Goal: Check status: Check status

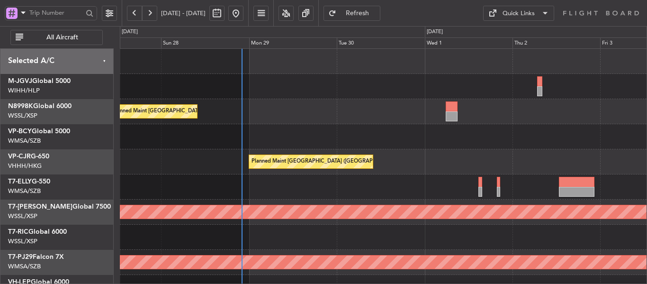
click at [329, 146] on div "Unplanned Maint [GEOGRAPHIC_DATA] (Sultan [PERSON_NAME] [PERSON_NAME] - Subang)" at bounding box center [383, 136] width 527 height 25
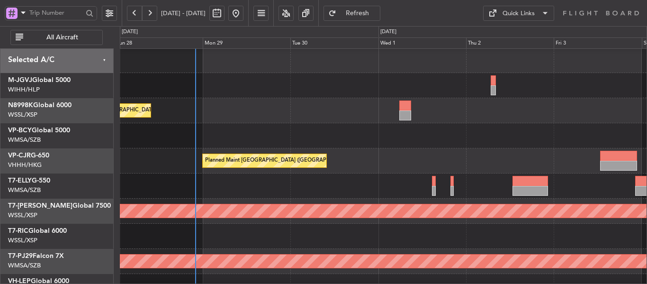
click at [262, 142] on div at bounding box center [383, 135] width 527 height 25
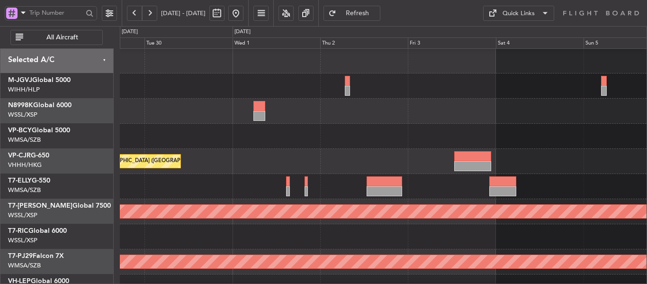
scroll to position [0, 0]
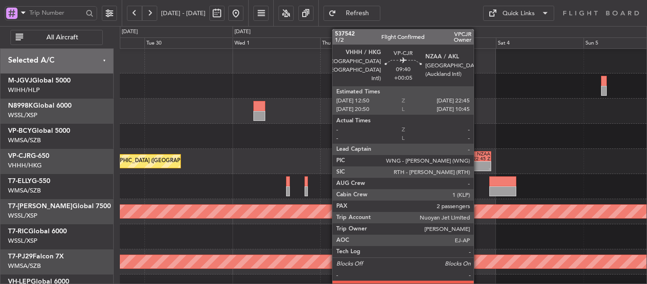
click at [478, 167] on div "-" at bounding box center [482, 168] width 18 height 5
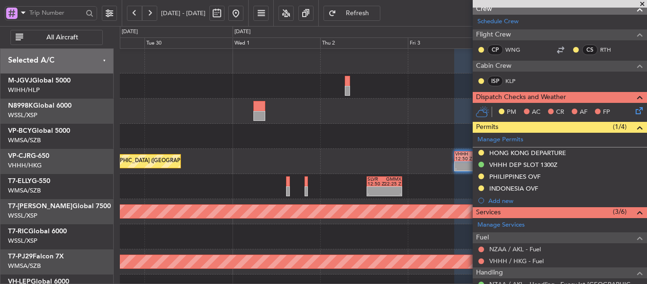
scroll to position [237, 0]
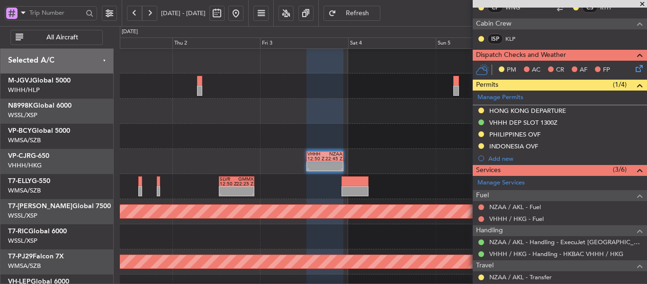
click at [232, 139] on div at bounding box center [383, 136] width 527 height 25
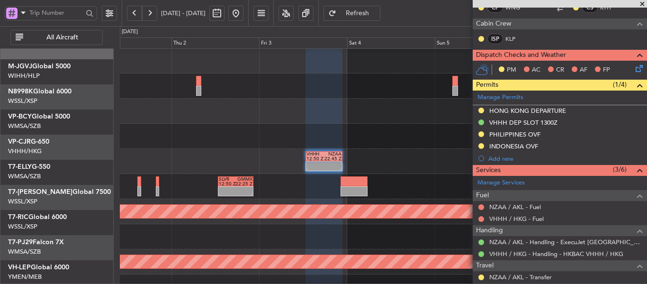
click at [318, 128] on div at bounding box center [383, 136] width 527 height 25
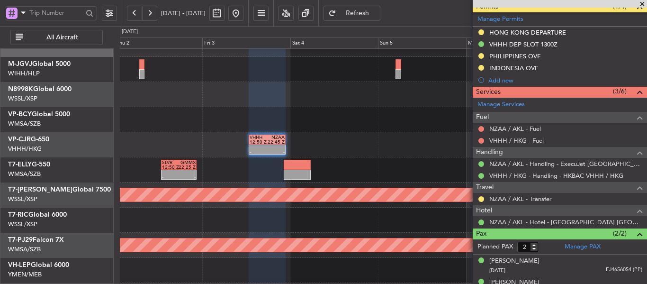
scroll to position [328, 0]
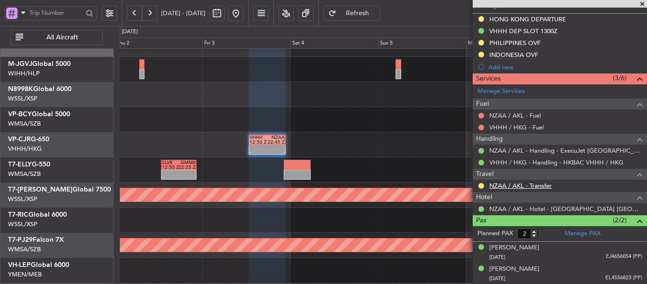
click at [505, 183] on link "NZAA / AKL - Transfer" at bounding box center [520, 185] width 63 height 8
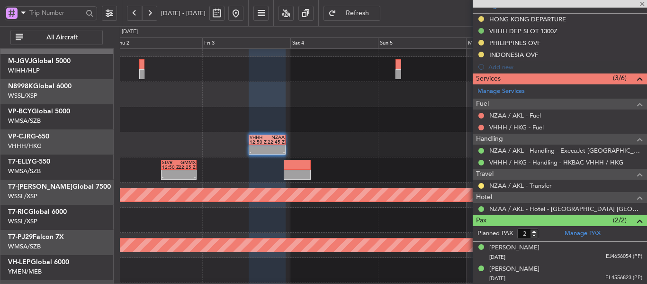
click at [216, 127] on div at bounding box center [383, 119] width 527 height 25
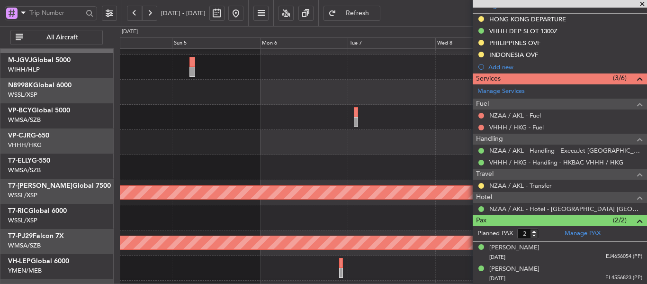
click at [178, 131] on div "- - VHHH 12:50 Z NZAA 22:45 Z - - NZAA 00:50 Z VHHH 11:30 Z" at bounding box center [383, 142] width 527 height 25
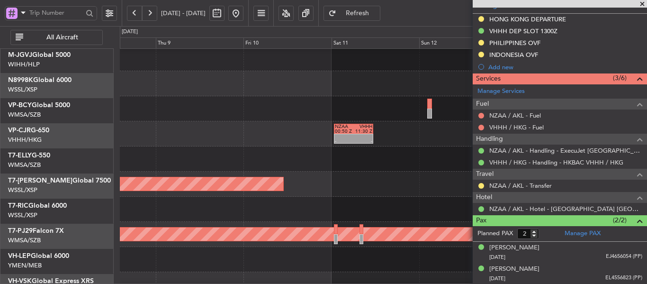
scroll to position [28, 0]
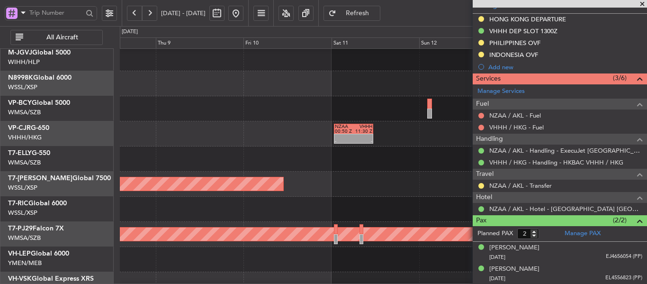
click at [233, 142] on div "- - NZAA 00:50 Z VHHH 11:30 Z" at bounding box center [383, 133] width 527 height 25
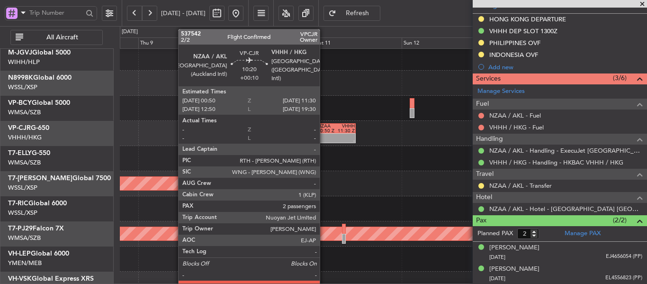
click at [324, 139] on div "-" at bounding box center [326, 140] width 18 height 5
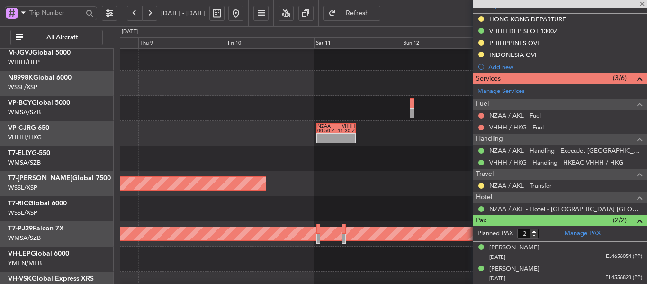
type input "+00:10"
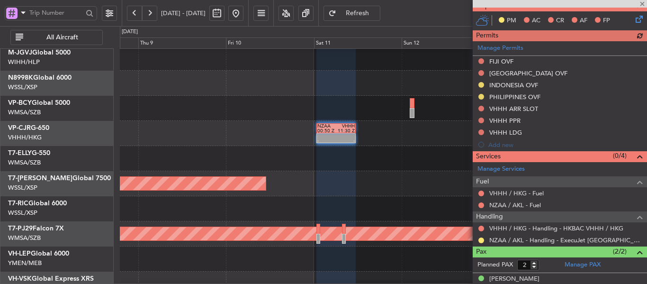
scroll to position [306, 0]
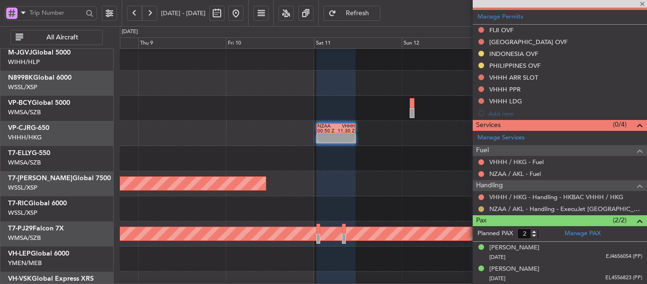
click at [482, 209] on button at bounding box center [482, 209] width 6 height 6
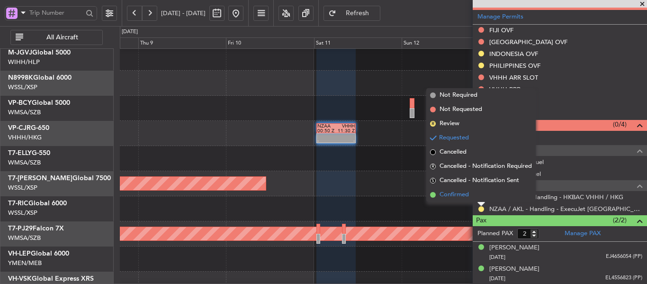
click at [432, 193] on span at bounding box center [433, 195] width 6 height 6
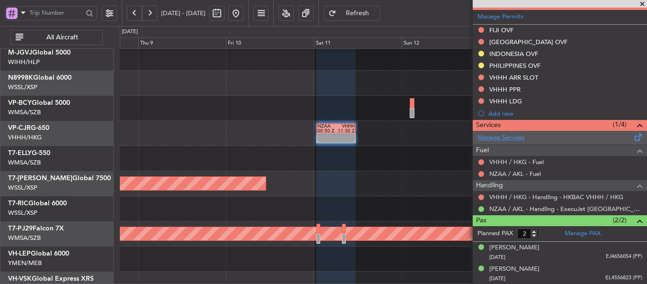
click at [492, 136] on link "Manage Services" at bounding box center [501, 137] width 47 height 9
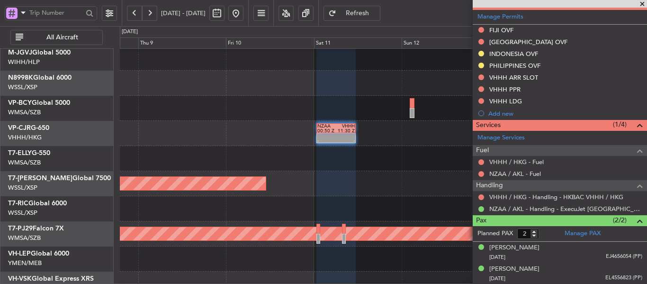
click at [371, 13] on span "Refresh" at bounding box center [357, 13] width 39 height 7
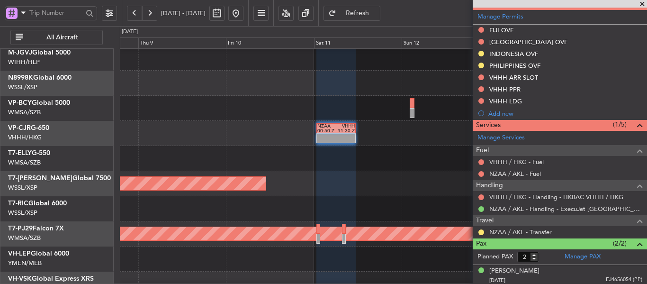
click at [640, 4] on span at bounding box center [642, 4] width 9 height 9
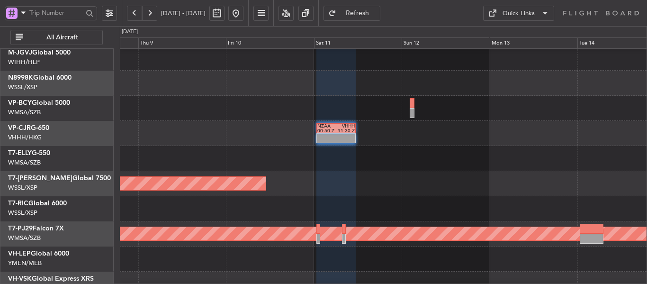
type input "0"
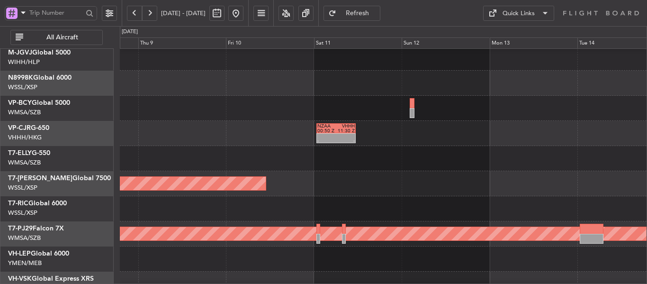
scroll to position [0, 0]
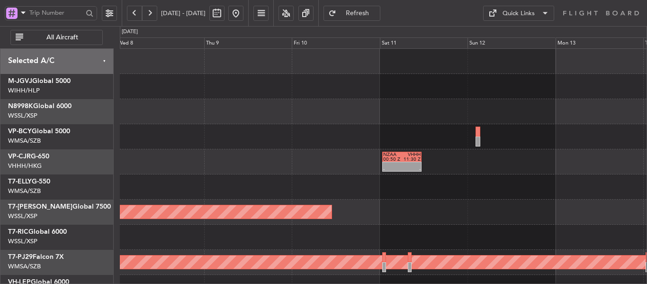
click at [403, 179] on div "- - NZAA 00:50 Z VHHH 11:30 Z Planned Maint [GEOGRAPHIC_DATA] (Seletar) Planned…" at bounding box center [383, 212] width 527 height 326
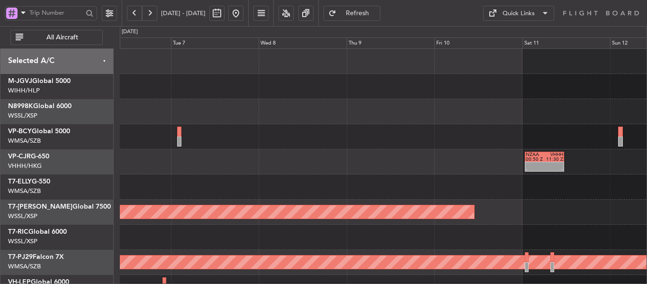
click at [433, 192] on div "- - NZAA 00:50 Z VHHH 11:30 Z Planned Maint [GEOGRAPHIC_DATA] (Seletar) Planned…" at bounding box center [383, 212] width 527 height 326
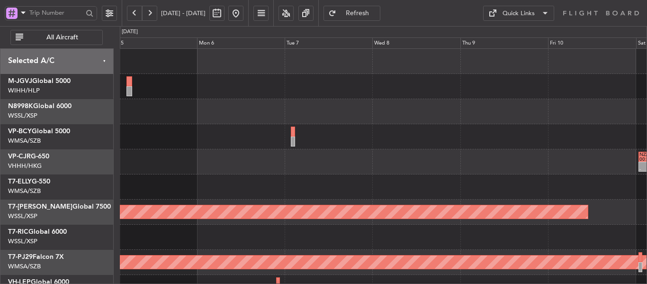
click at [506, 207] on div "- - NZAA 00:50 Z VHHH 11:30 Z - - VHHH 12:50 Z NZAA 22:45 Z Planned Maint [GEOG…" at bounding box center [383, 212] width 527 height 326
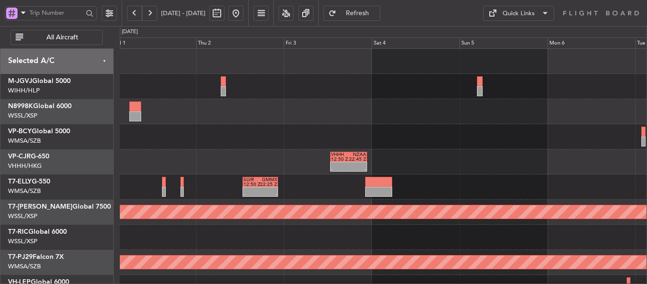
click at [478, 178] on div "- - VHHH 12:50 Z NZAA 22:45 Z Planned Maint [GEOGRAPHIC_DATA] ([GEOGRAPHIC_DATA…" at bounding box center [383, 212] width 527 height 326
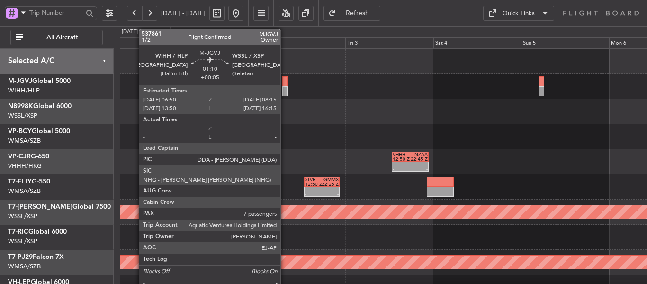
click at [285, 90] on div at bounding box center [284, 91] width 5 height 10
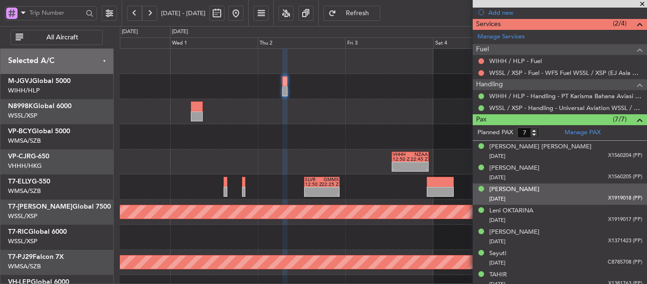
scroll to position [284, 0]
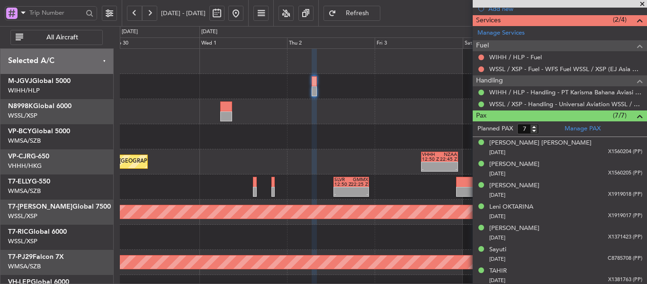
click at [339, 174] on div "- - VHHH 12:50 Z NZAA 22:45 Z Planned Maint [GEOGRAPHIC_DATA] ([GEOGRAPHIC_DATA…" at bounding box center [383, 212] width 527 height 326
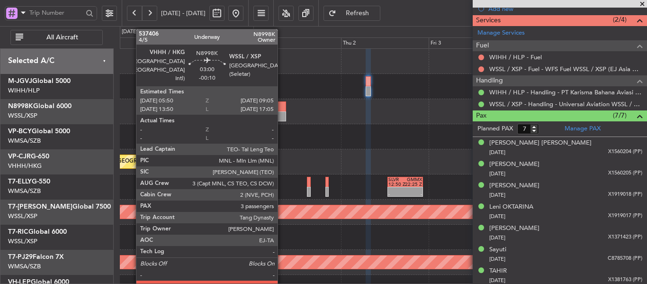
click at [282, 114] on div at bounding box center [280, 116] width 12 height 10
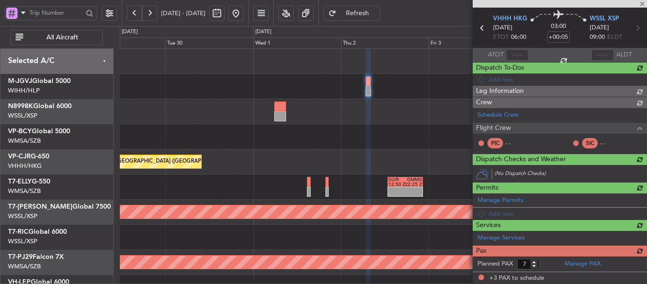
type input "-00:10"
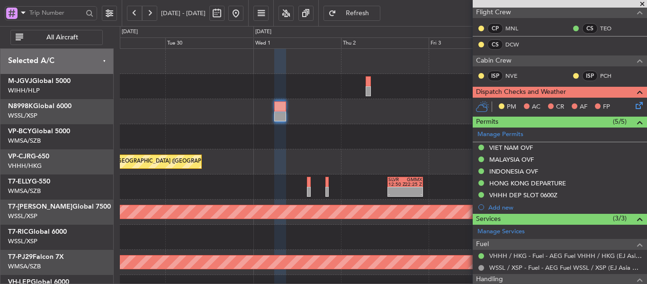
scroll to position [273, 0]
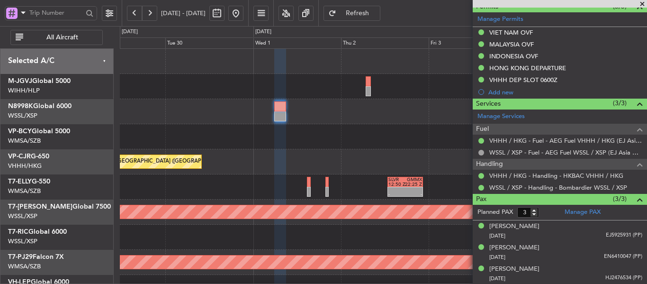
click at [643, 2] on span at bounding box center [642, 4] width 9 height 9
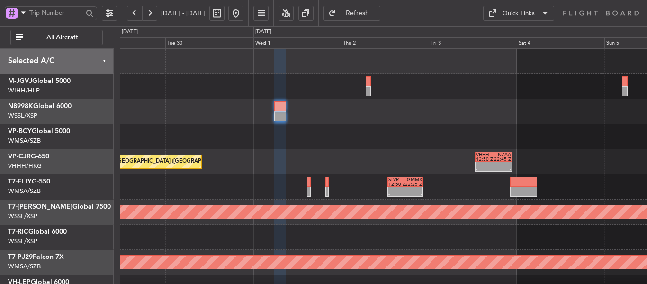
type input "0"
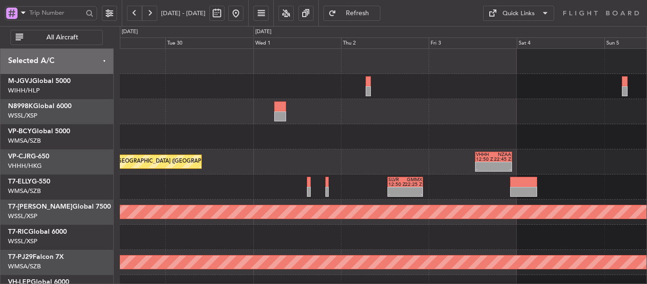
scroll to position [0, 0]
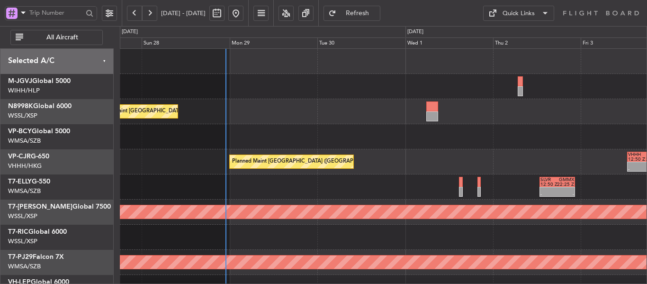
click at [422, 156] on div "Planned Maint [GEOGRAPHIC_DATA] ([GEOGRAPHIC_DATA] Intl) Unplanned Maint [GEOGR…" at bounding box center [383, 212] width 527 height 326
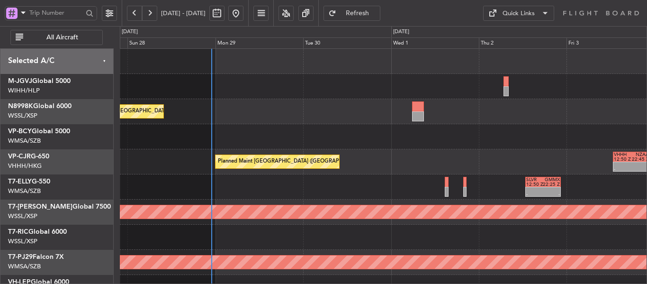
click at [489, 159] on div "Planned Maint [GEOGRAPHIC_DATA] ([GEOGRAPHIC_DATA] Intl) - - VHHH 12:50 Z NZAA …" at bounding box center [383, 161] width 527 height 25
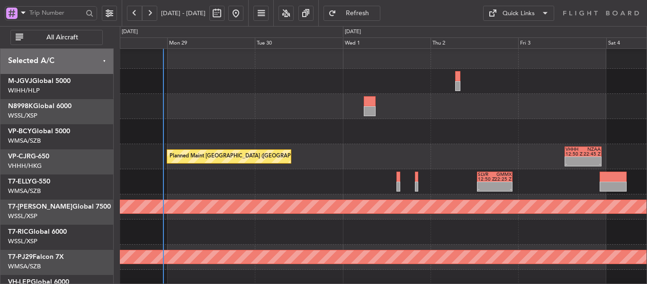
scroll to position [8, 0]
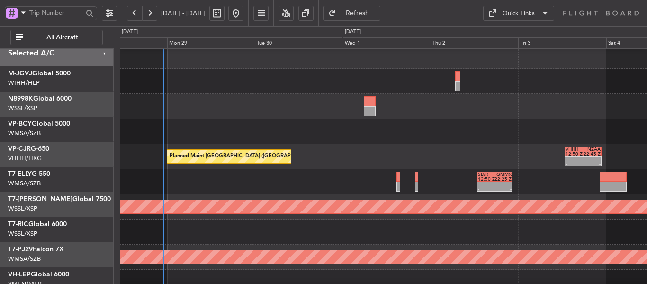
click at [299, 120] on div at bounding box center [383, 131] width 527 height 25
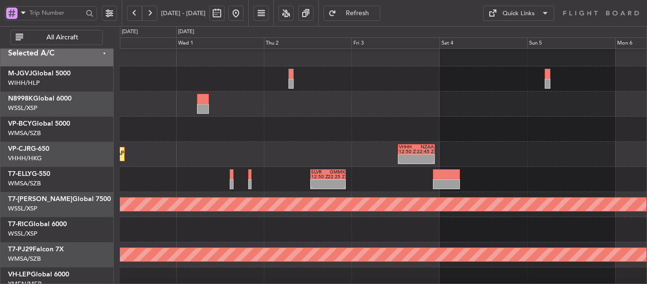
click at [339, 107] on div at bounding box center [383, 103] width 527 height 25
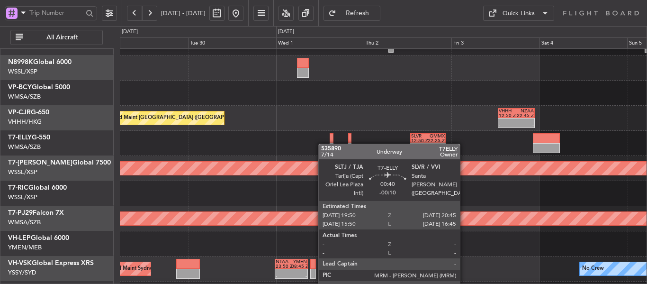
click at [347, 139] on div "- - SLVR 12:50 Z GMMX 22:25 Z" at bounding box center [383, 143] width 527 height 25
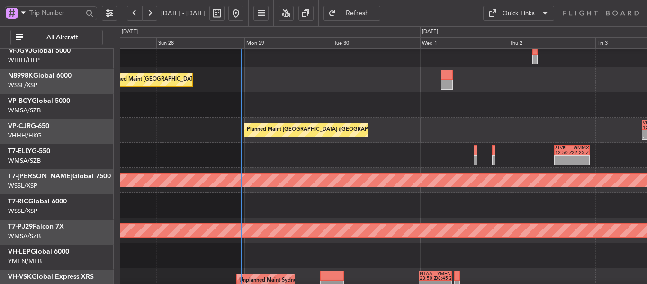
click at [404, 200] on div at bounding box center [383, 205] width 527 height 25
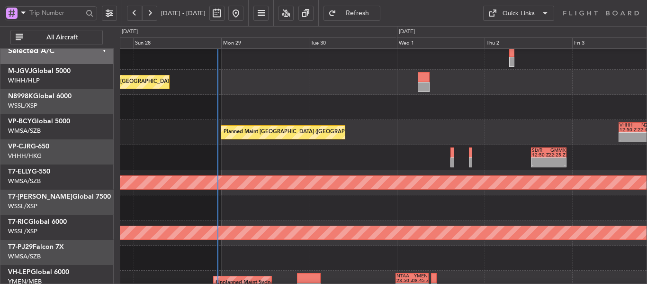
click at [386, 195] on div "Planned Maint [GEOGRAPHIC_DATA] (Seletar)" at bounding box center [383, 182] width 527 height 25
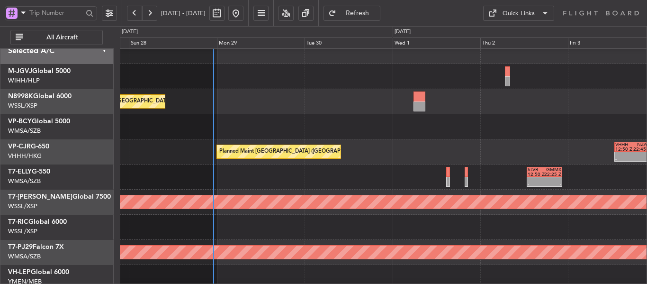
scroll to position [72, 0]
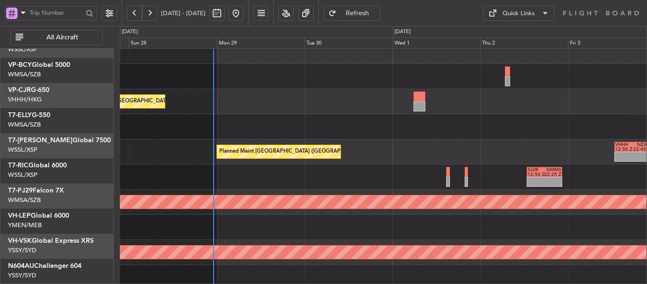
click at [379, 215] on div at bounding box center [383, 227] width 527 height 25
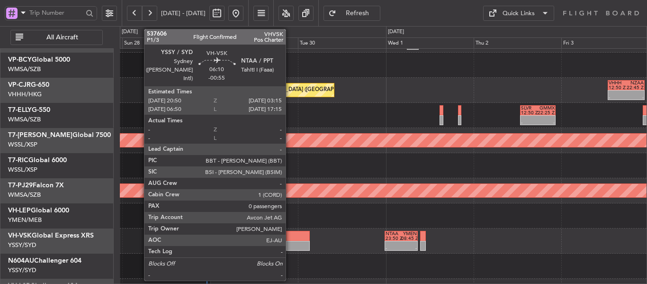
click at [290, 237] on div at bounding box center [298, 236] width 24 height 10
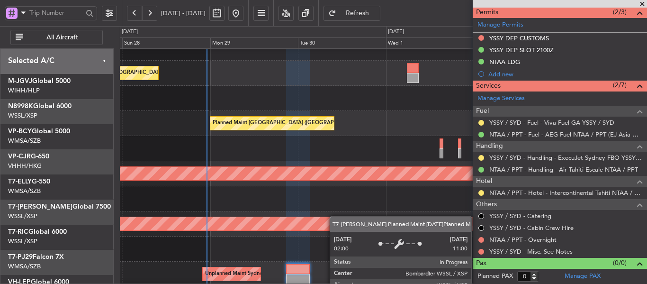
scroll to position [91, 0]
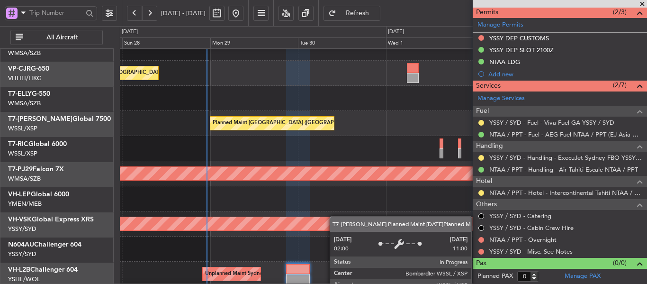
click at [326, 161] on div "Planned Maint [GEOGRAPHIC_DATA] (Seletar)" at bounding box center [383, 173] width 527 height 25
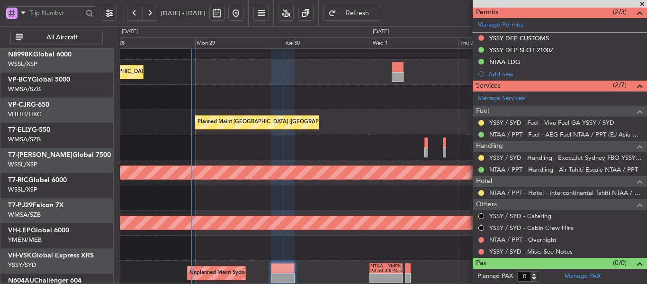
scroll to position [36, 0]
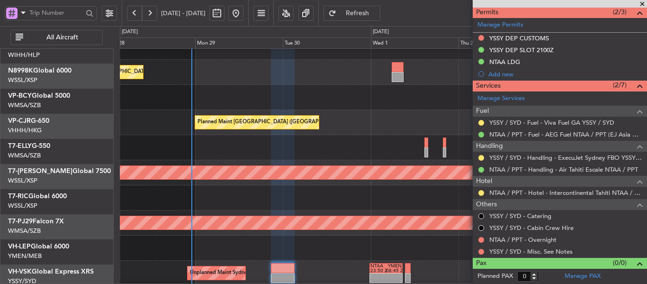
click at [318, 249] on div at bounding box center [383, 247] width 527 height 25
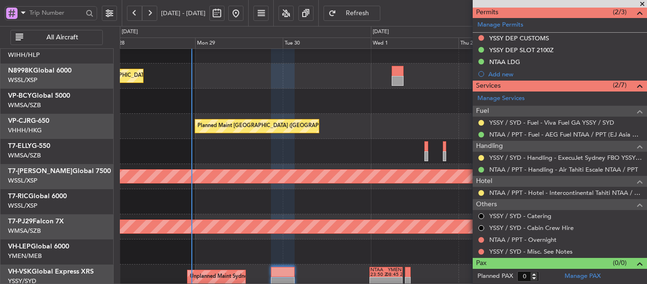
scroll to position [0, 0]
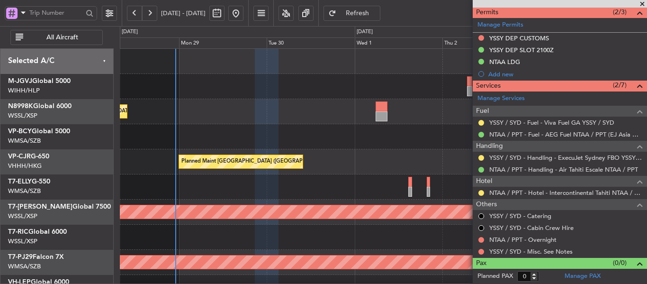
click at [328, 235] on div "Planned Maint [GEOGRAPHIC_DATA] ([GEOGRAPHIC_DATA] Intl) Planned Maint [GEOGRAP…" at bounding box center [383, 212] width 527 height 326
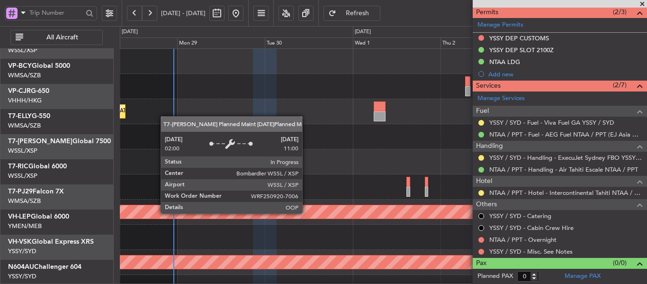
click at [326, 205] on div "Planned Maint [GEOGRAPHIC_DATA] (Seletar)" at bounding box center [547, 211] width 1253 height 13
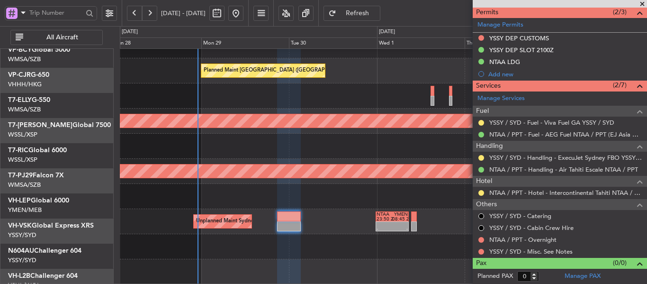
scroll to position [91, 0]
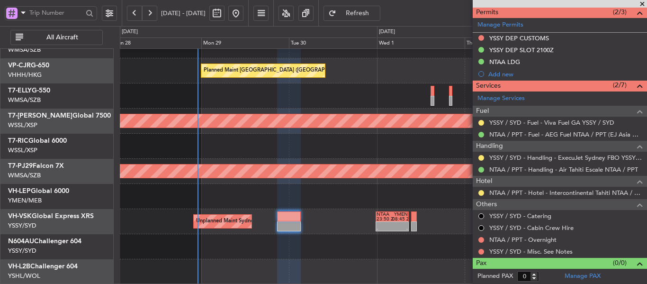
click at [320, 129] on div "Planned Maint [GEOGRAPHIC_DATA] ([GEOGRAPHIC_DATA] Intl) - - VHHH 12:50 Z NZAA …" at bounding box center [383, 121] width 527 height 326
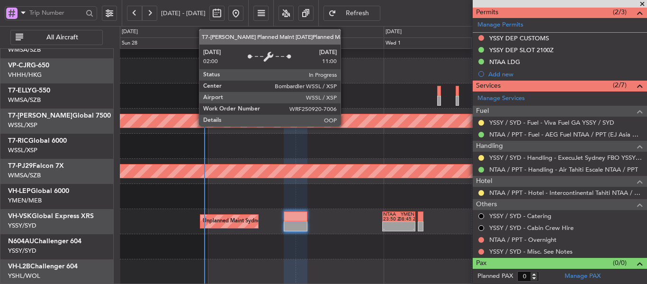
scroll to position [0, 0]
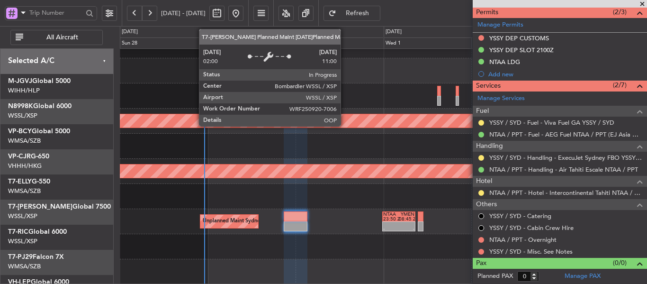
click at [335, 229] on div "Planned Maint [GEOGRAPHIC_DATA] ([GEOGRAPHIC_DATA] Intl) - - VHHH 12:50 Z NZAA …" at bounding box center [383, 121] width 527 height 326
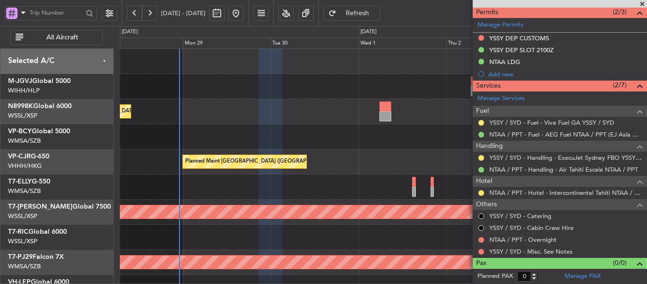
click at [327, 169] on div "Planned Maint [GEOGRAPHIC_DATA] ([GEOGRAPHIC_DATA] Intl) Planned Maint [GEOGRAP…" at bounding box center [383, 212] width 527 height 326
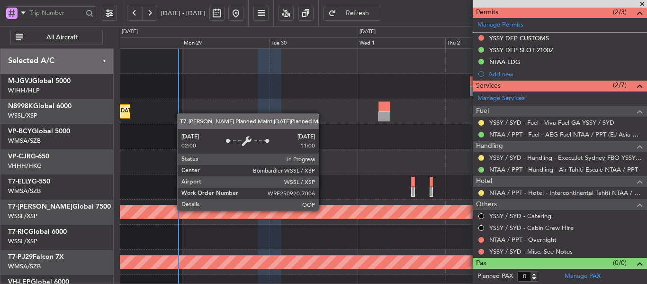
click at [326, 205] on div "Planned Maint [GEOGRAPHIC_DATA] (Seletar)" at bounding box center [550, 211] width 1248 height 13
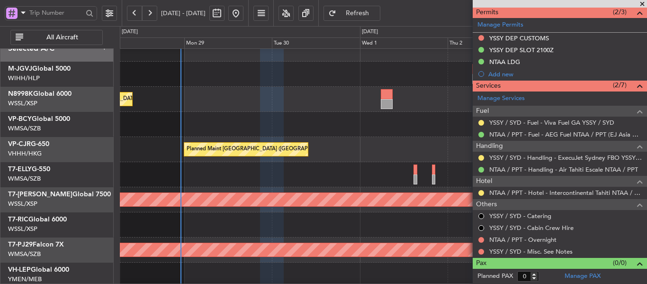
click at [641, 4] on span at bounding box center [642, 4] width 9 height 9
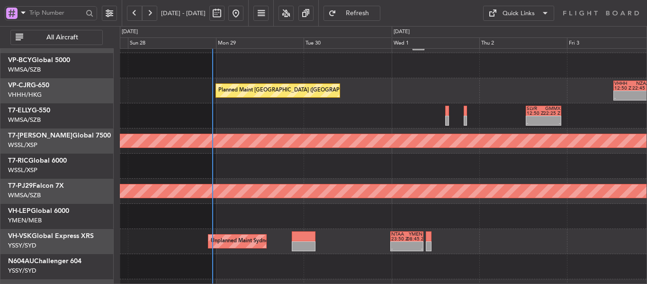
scroll to position [91, 0]
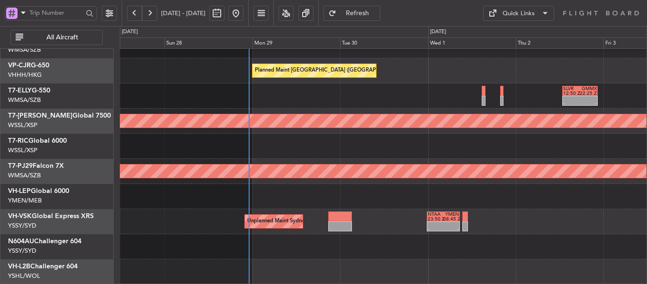
click at [362, 139] on div "Unplanned Maint [GEOGRAPHIC_DATA] (Sultan [PERSON_NAME] [PERSON_NAME] - Subang)…" at bounding box center [383, 121] width 527 height 326
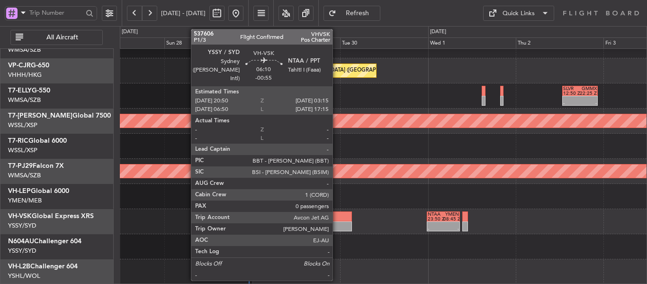
click at [337, 230] on div at bounding box center [340, 226] width 24 height 10
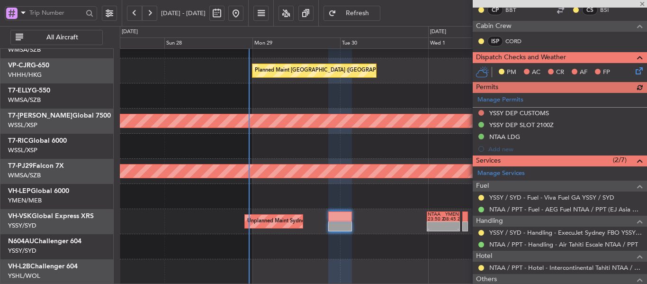
scroll to position [190, 0]
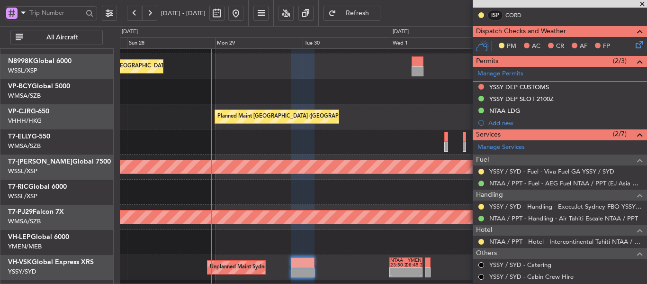
click at [383, 229] on div "Planned Maint [GEOGRAPHIC_DATA] (Sultan [PERSON_NAME] [PERSON_NAME] - Subang)" at bounding box center [383, 217] width 527 height 25
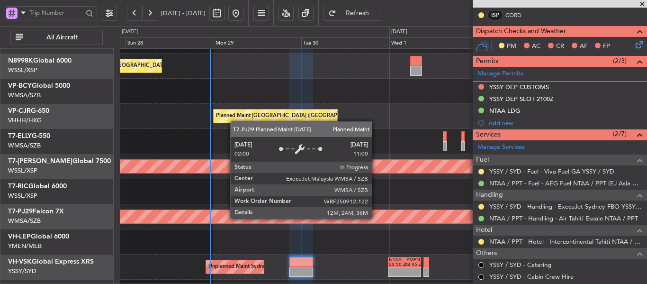
scroll to position [91, 0]
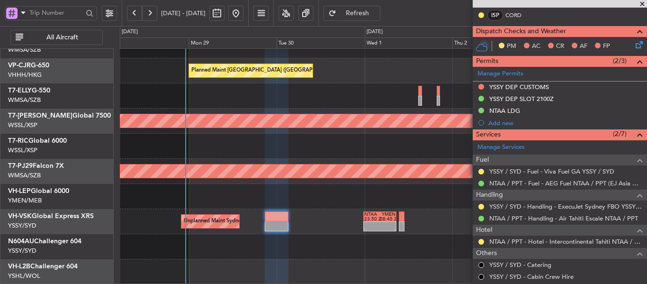
click at [354, 147] on div "Planned Maint [GEOGRAPHIC_DATA] ([GEOGRAPHIC_DATA] Intl) - - VHHH 12:50 Z NZAA …" at bounding box center [383, 121] width 527 height 326
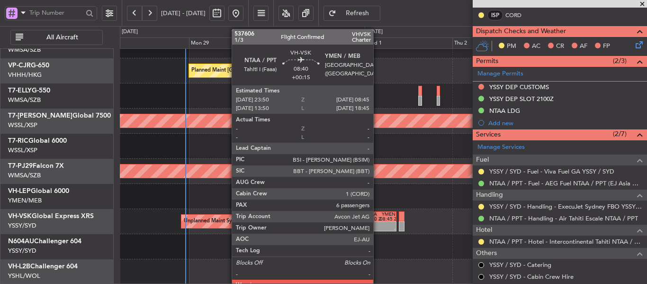
click at [378, 220] on div "23:50 Z" at bounding box center [372, 219] width 16 height 5
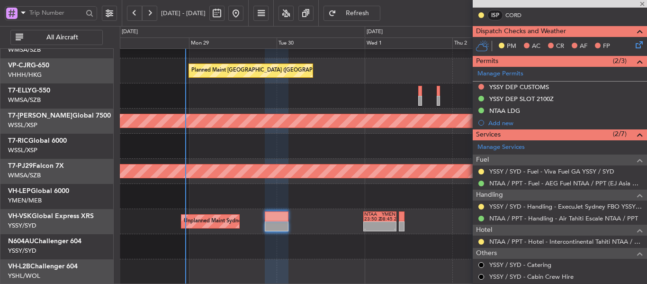
type input "+00:15"
type input "6"
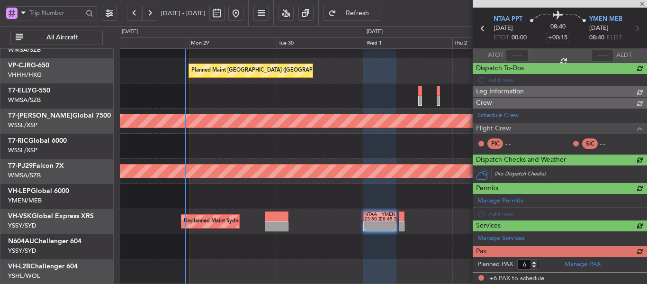
scroll to position [190, 0]
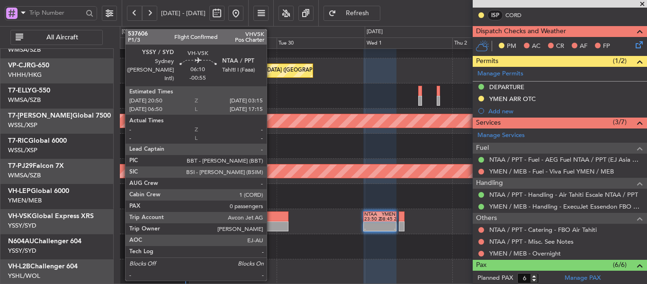
click at [271, 222] on div at bounding box center [277, 226] width 24 height 10
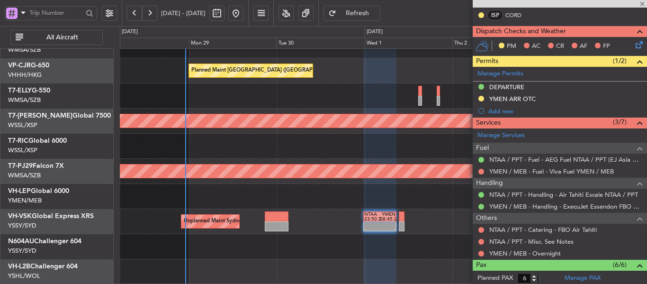
type input "-00:55"
type input "0"
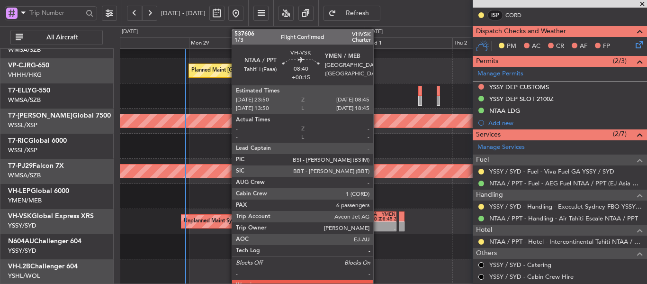
click at [378, 218] on div "23:50 Z" at bounding box center [372, 219] width 16 height 5
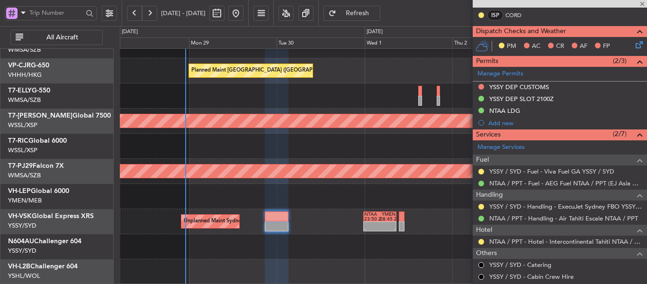
type input "+00:15"
type input "6"
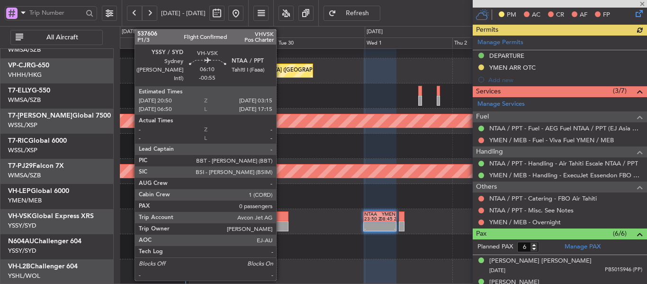
click at [281, 220] on div at bounding box center [277, 216] width 24 height 10
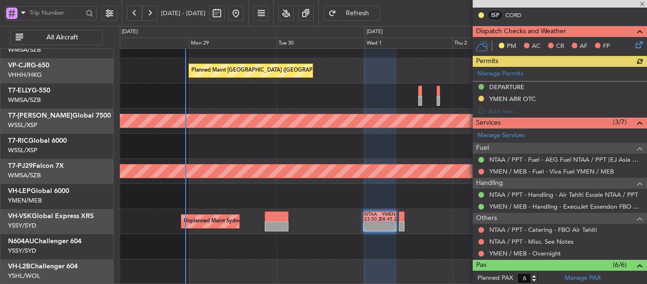
type input "-00:55"
type input "0"
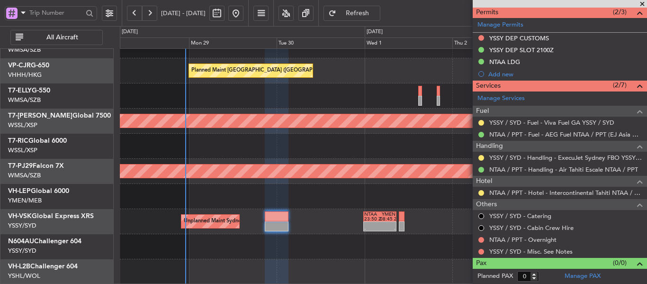
scroll to position [8, 0]
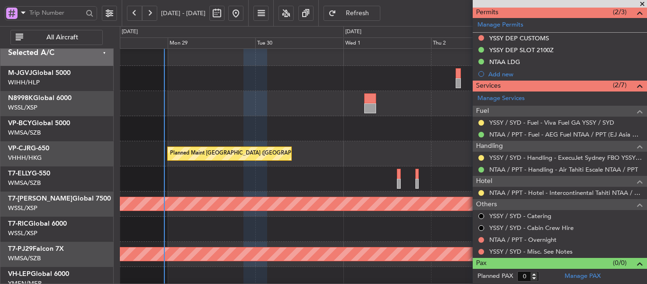
click at [317, 214] on div "Planned Maint [GEOGRAPHIC_DATA] (Seletar)" at bounding box center [383, 203] width 527 height 25
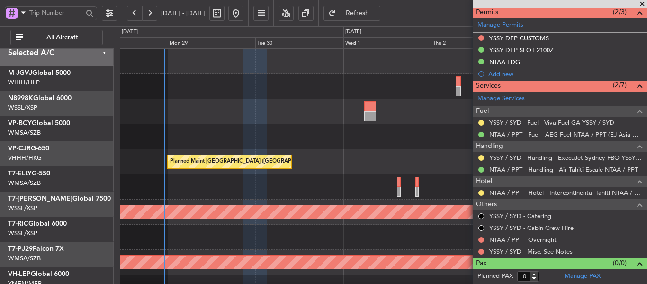
scroll to position [0, 0]
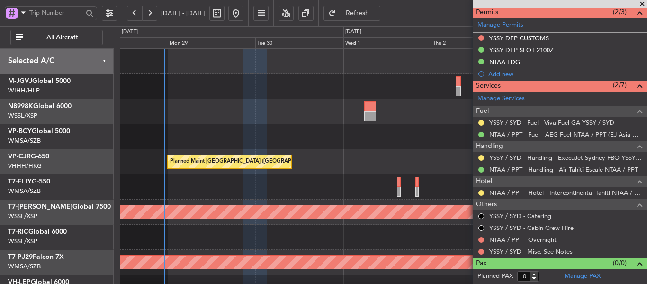
click at [319, 179] on div "Planned Maint [GEOGRAPHIC_DATA] ([GEOGRAPHIC_DATA] Intl) Planned Maint [GEOGRAP…" at bounding box center [383, 212] width 527 height 326
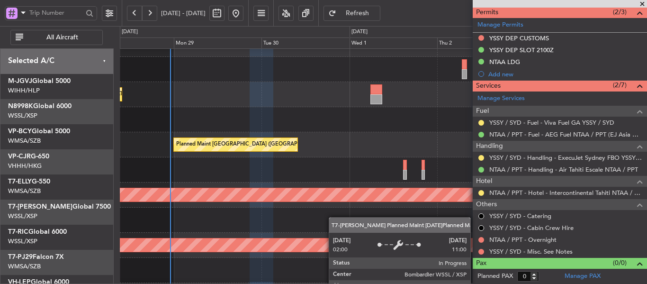
scroll to position [58, 0]
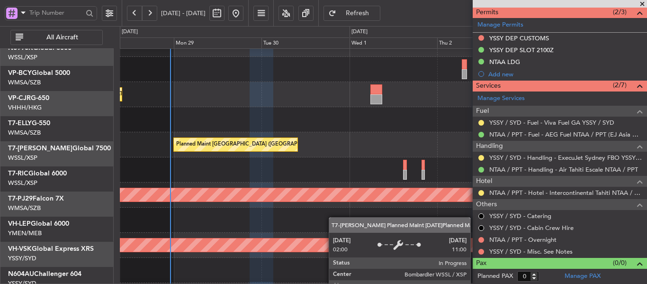
click at [353, 182] on div "Planned Maint [GEOGRAPHIC_DATA] (Seletar)" at bounding box center [383, 194] width 527 height 25
